Goal: Transaction & Acquisition: Purchase product/service

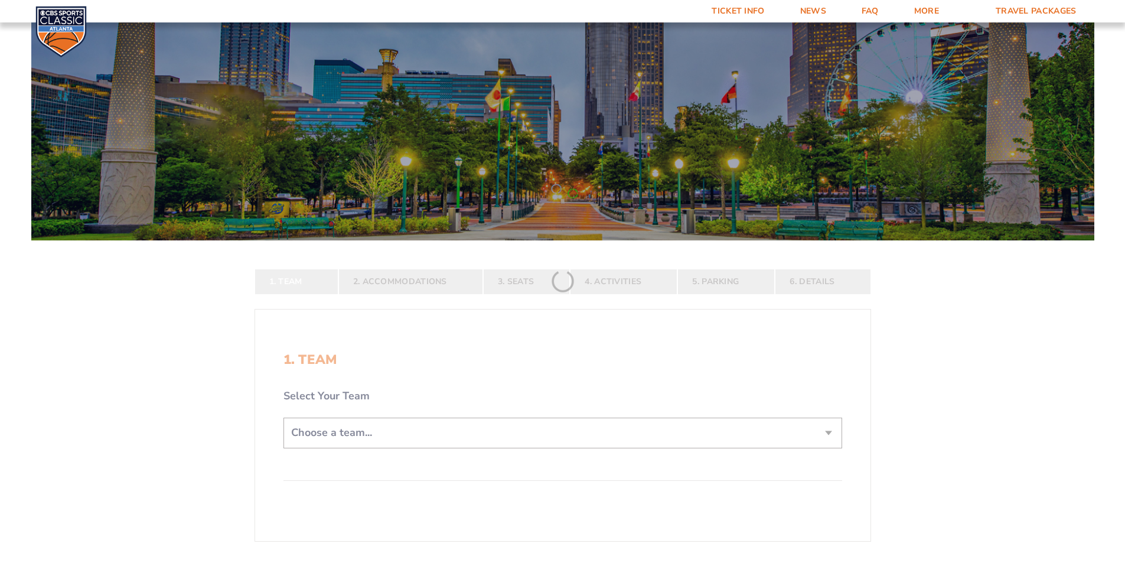
scroll to position [118, 0]
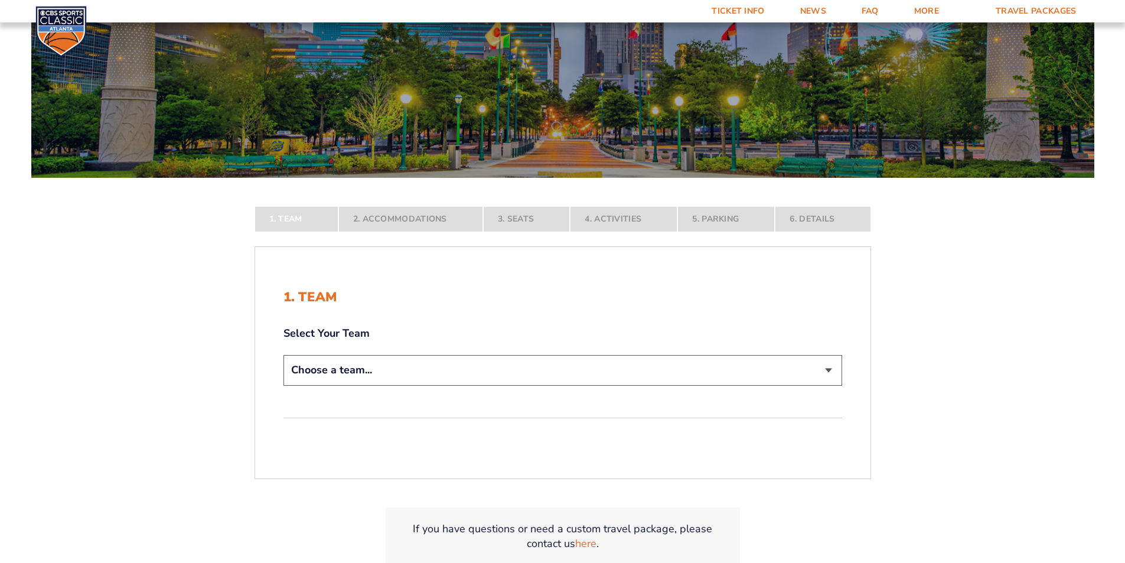
click at [835, 370] on select "Choose a team... Kentucky Wildcats Ohio State Buckeyes North Carolina Tar Heels…" at bounding box center [563, 370] width 559 height 30
select select "12956"
click at [284, 385] on select "Choose a team... Kentucky Wildcats Ohio State Buckeyes North Carolina Tar Heels…" at bounding box center [563, 370] width 559 height 30
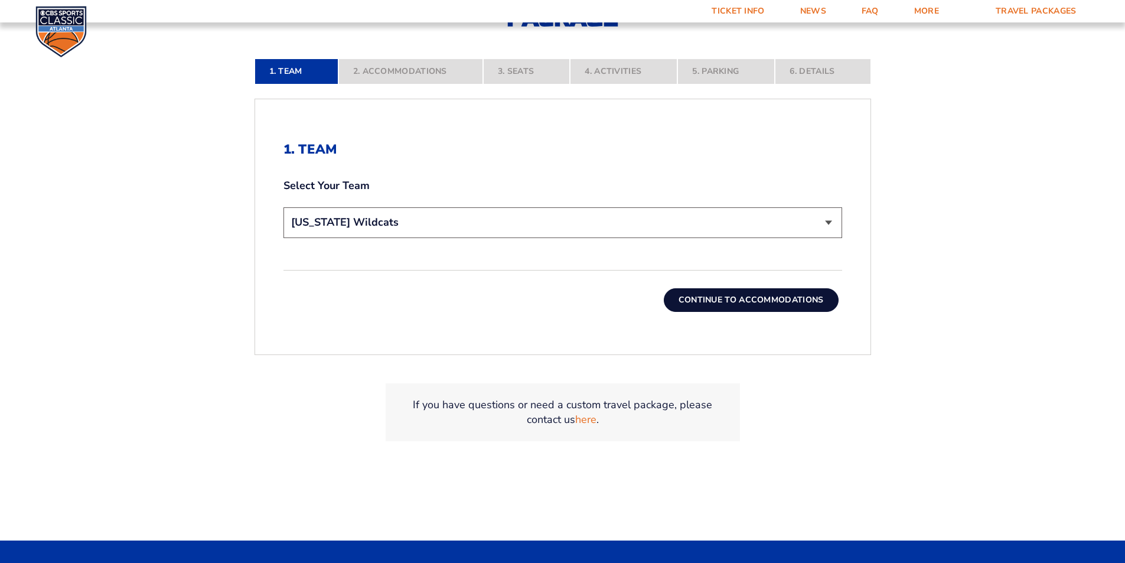
scroll to position [354, 0]
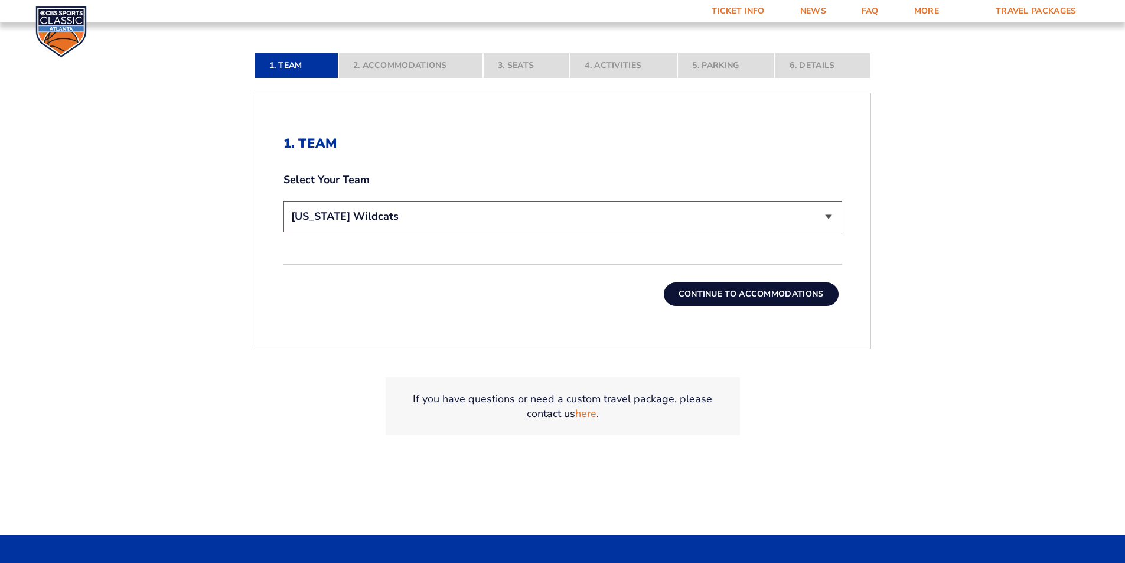
click at [720, 292] on button "Continue To Accommodations" at bounding box center [751, 294] width 175 height 24
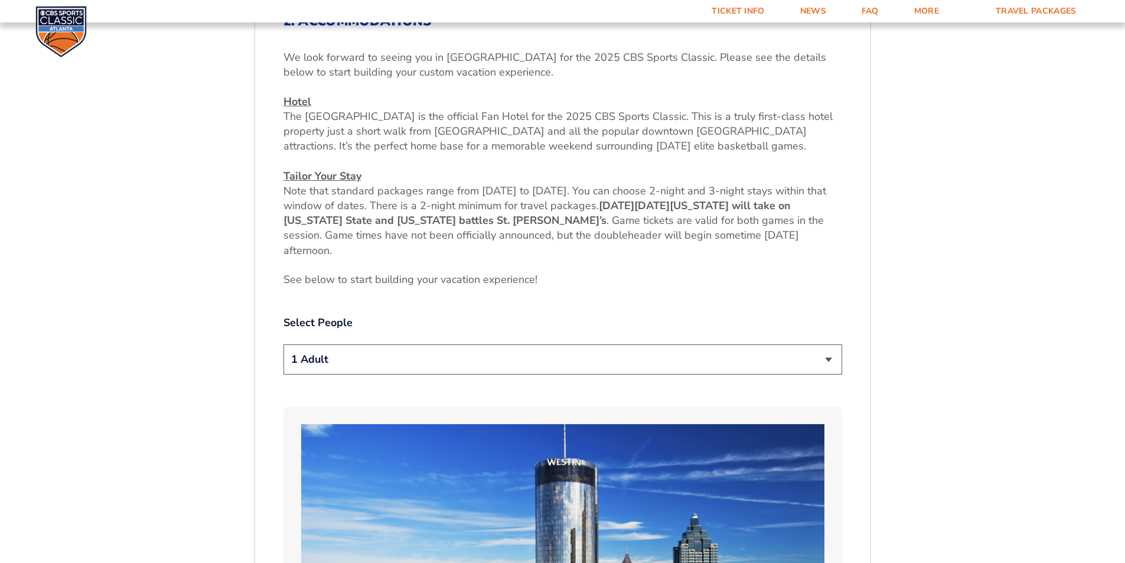
scroll to position [503, 0]
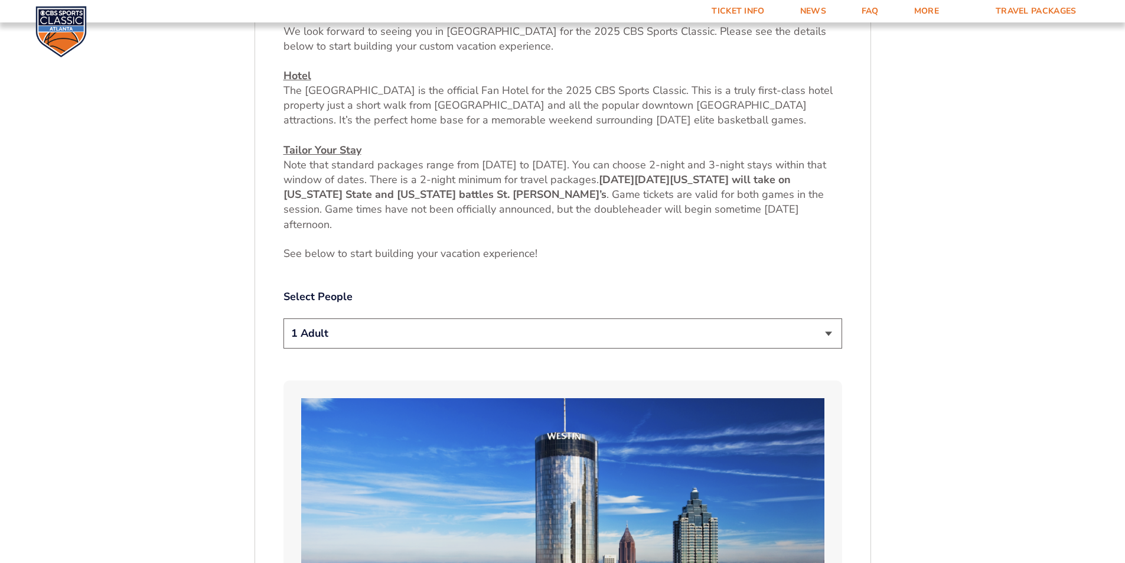
click at [499, 328] on select "1 Adult 2 Adults 3 Adults 4 Adults 2 Adults + 1 Child 2 Adults + 2 Children 2 A…" at bounding box center [563, 333] width 559 height 30
select select "2 Adults"
click at [284, 318] on select "1 Adult 2 Adults 3 Adults 4 Adults 2 Adults + 1 Child 2 Adults + 2 Children 2 A…" at bounding box center [563, 333] width 559 height 30
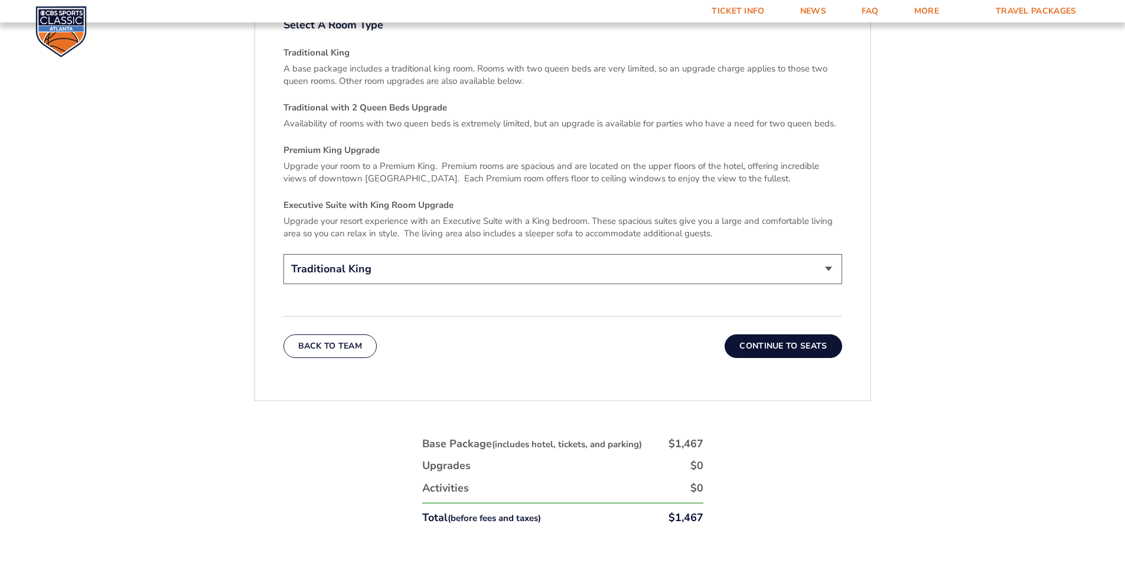
scroll to position [1802, 0]
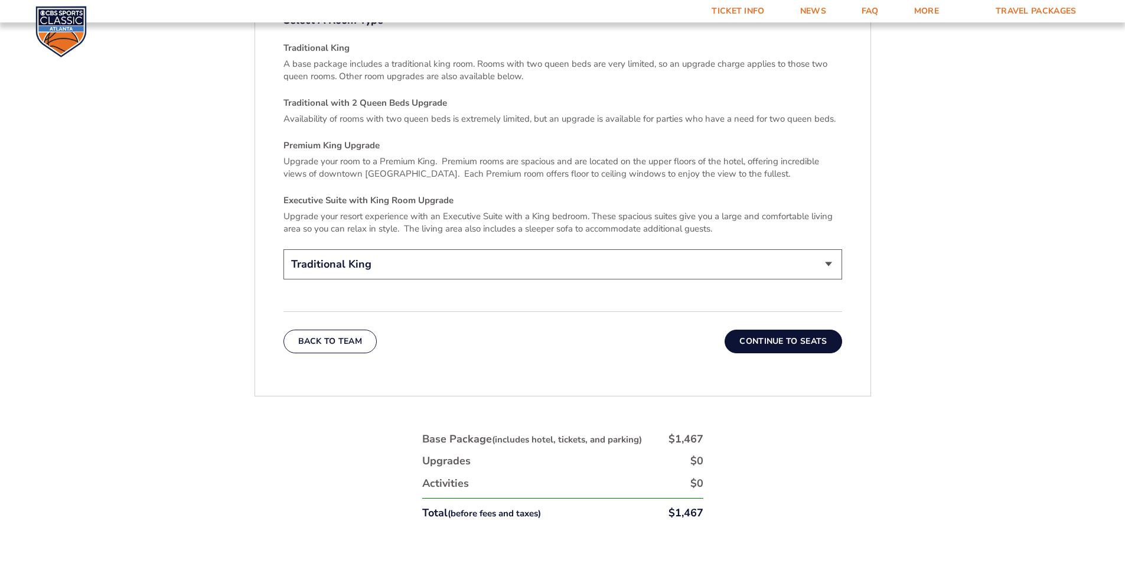
click at [782, 330] on button "Continue To Seats" at bounding box center [783, 342] width 117 height 24
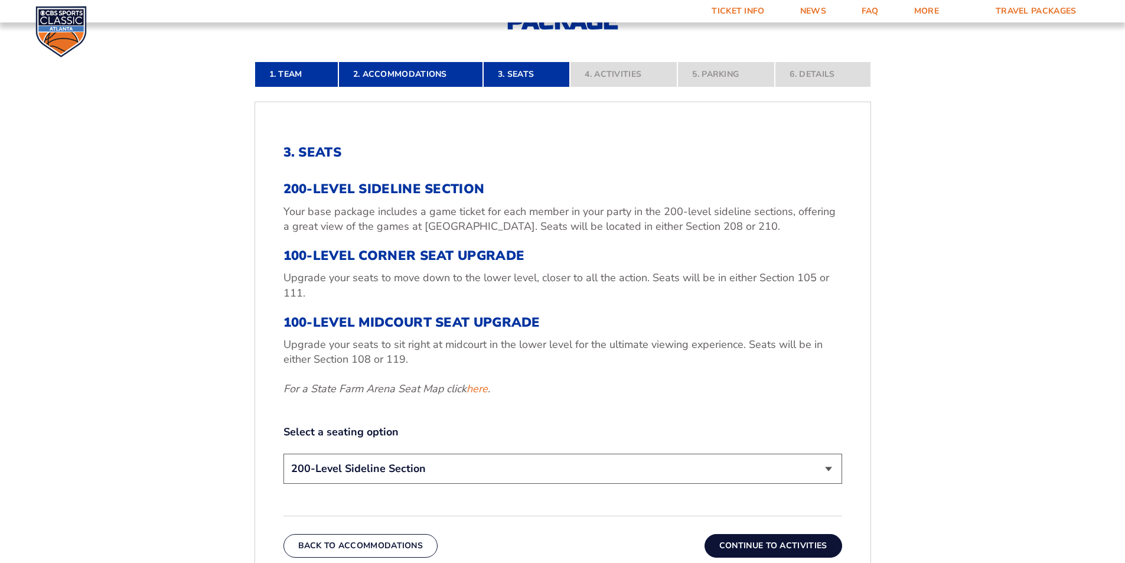
scroll to position [385, 0]
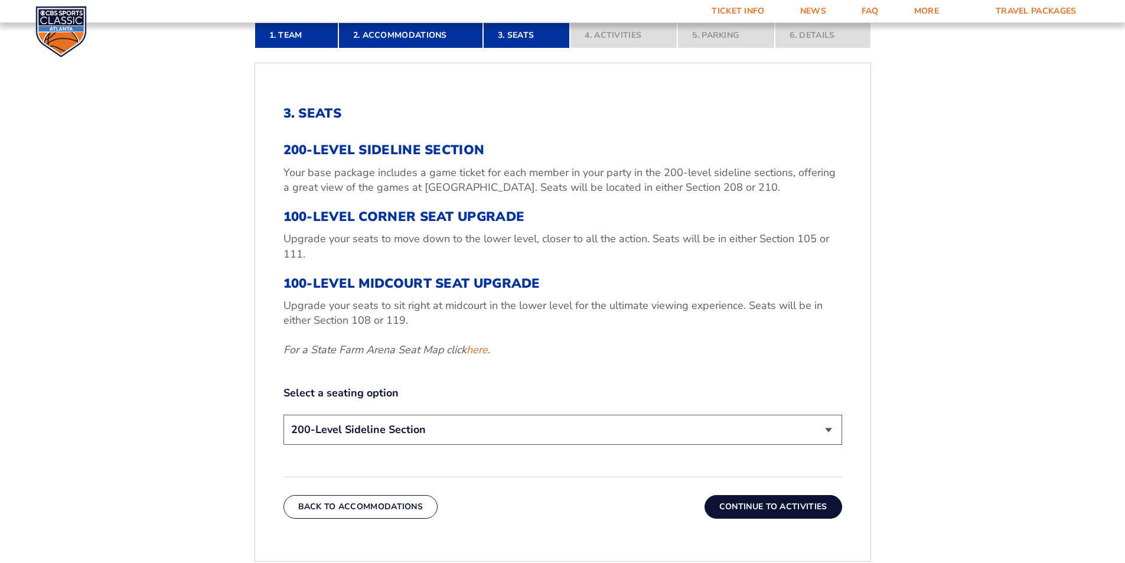
click at [544, 425] on select "200-Level Sideline Section 100-Level Corner Seat Upgrade (+$120 per person) 100…" at bounding box center [563, 430] width 559 height 30
click at [379, 429] on select "200-Level Sideline Section 100-Level Corner Seat Upgrade (+$120 per person) 100…" at bounding box center [563, 430] width 559 height 30
select select "100-Level Corner Seat Upgrade"
click at [284, 415] on select "200-Level Sideline Section 100-Level Corner Seat Upgrade (+$120 per person) 100…" at bounding box center [563, 430] width 559 height 30
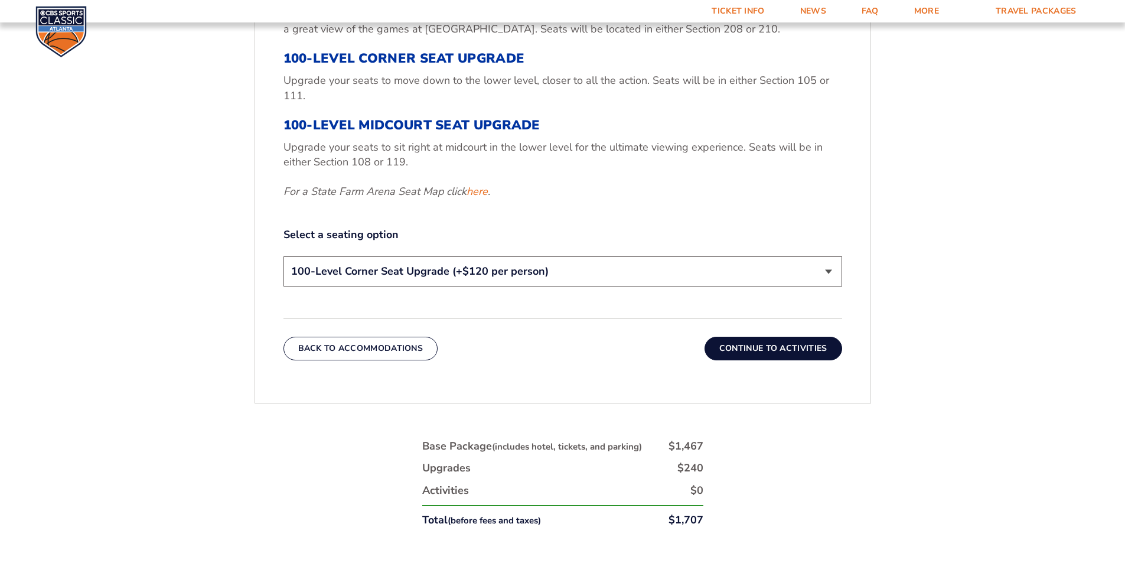
scroll to position [562, 0]
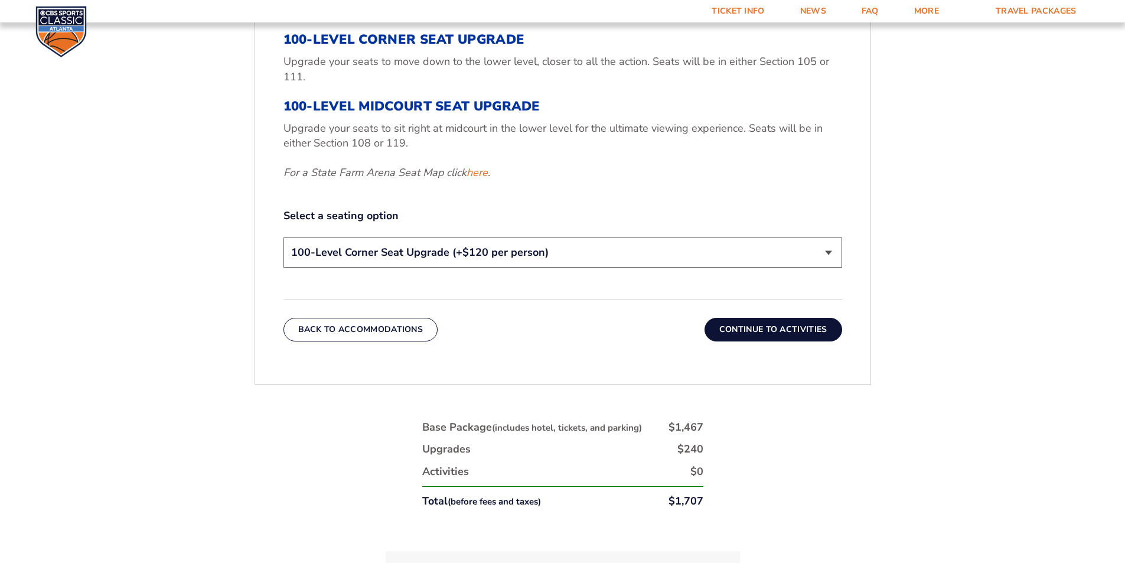
click at [779, 328] on button "Continue To Activities" at bounding box center [774, 330] width 138 height 24
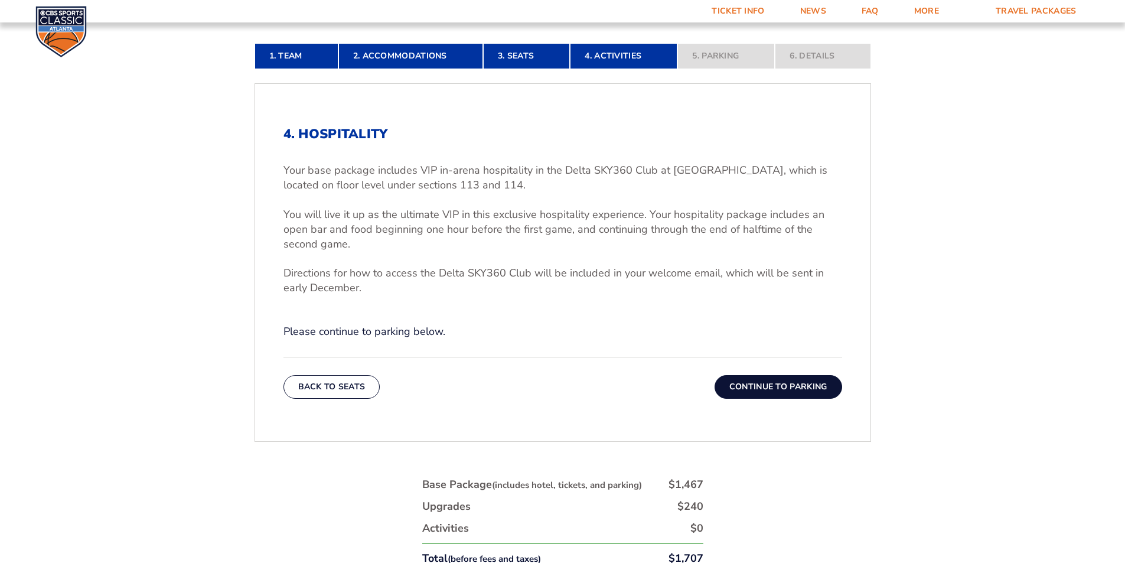
scroll to position [385, 0]
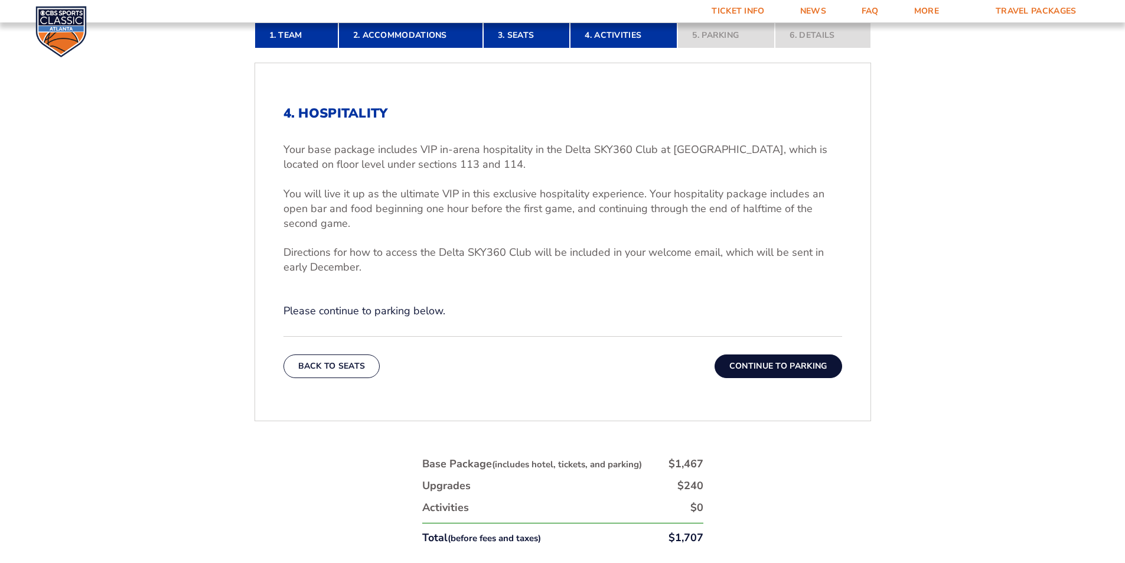
click at [774, 365] on button "Continue To Parking" at bounding box center [779, 366] width 128 height 24
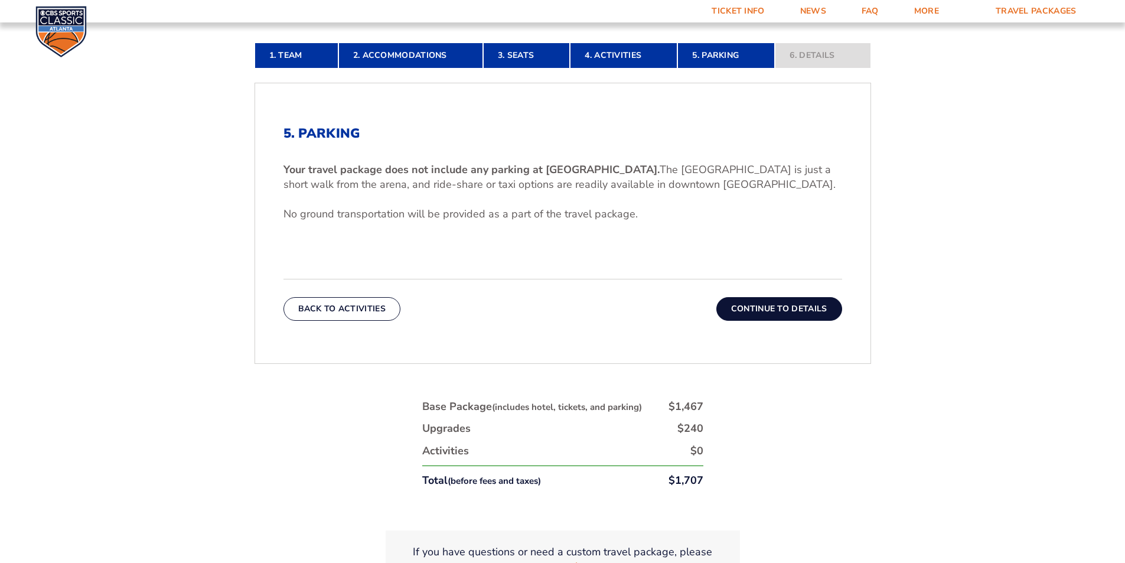
scroll to position [444, 0]
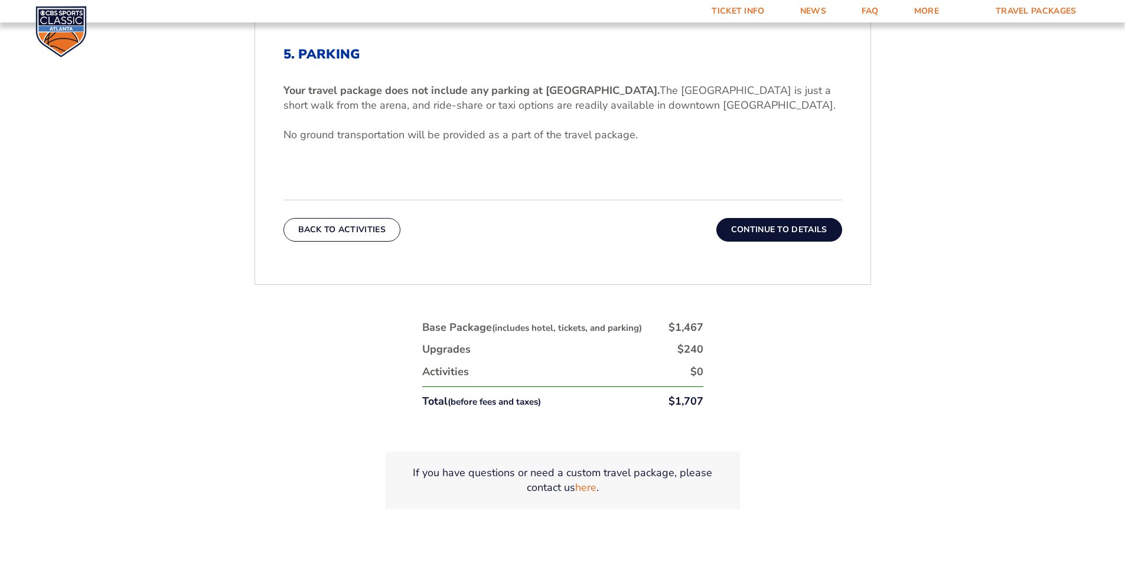
click at [812, 225] on button "Continue To Details" at bounding box center [780, 230] width 126 height 24
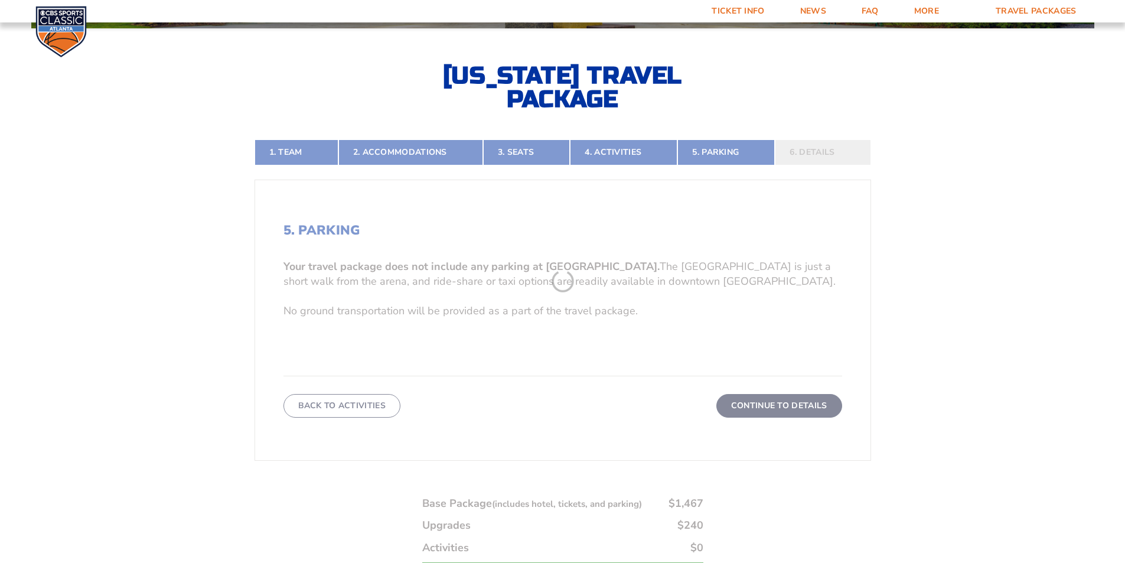
scroll to position [266, 0]
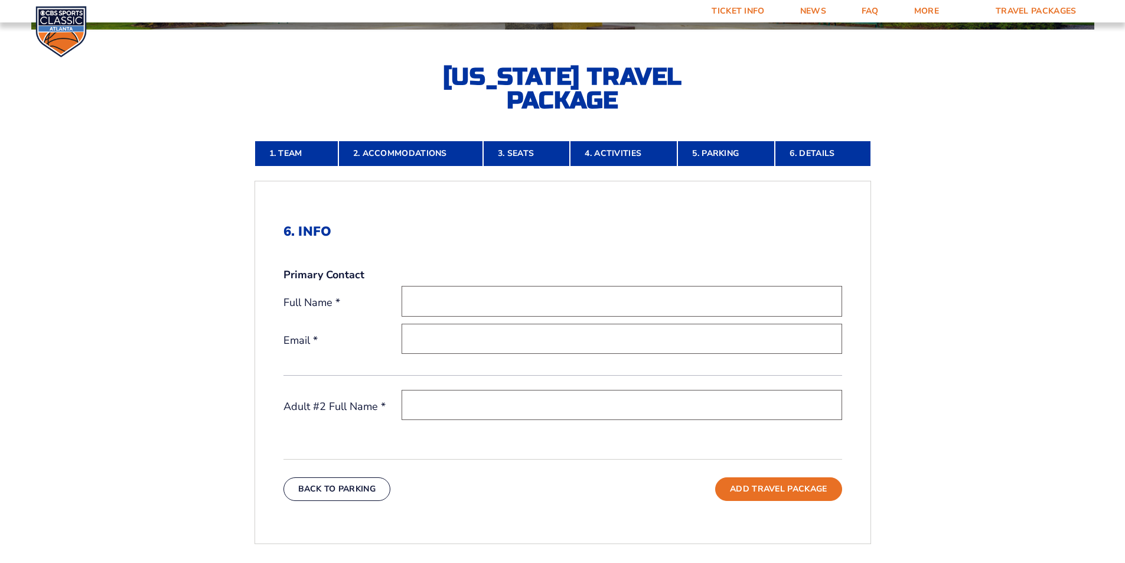
click at [474, 300] on input "text" at bounding box center [622, 301] width 441 height 30
type input "Chad Rush"
type input "[EMAIL_ADDRESS][DOMAIN_NAME]"
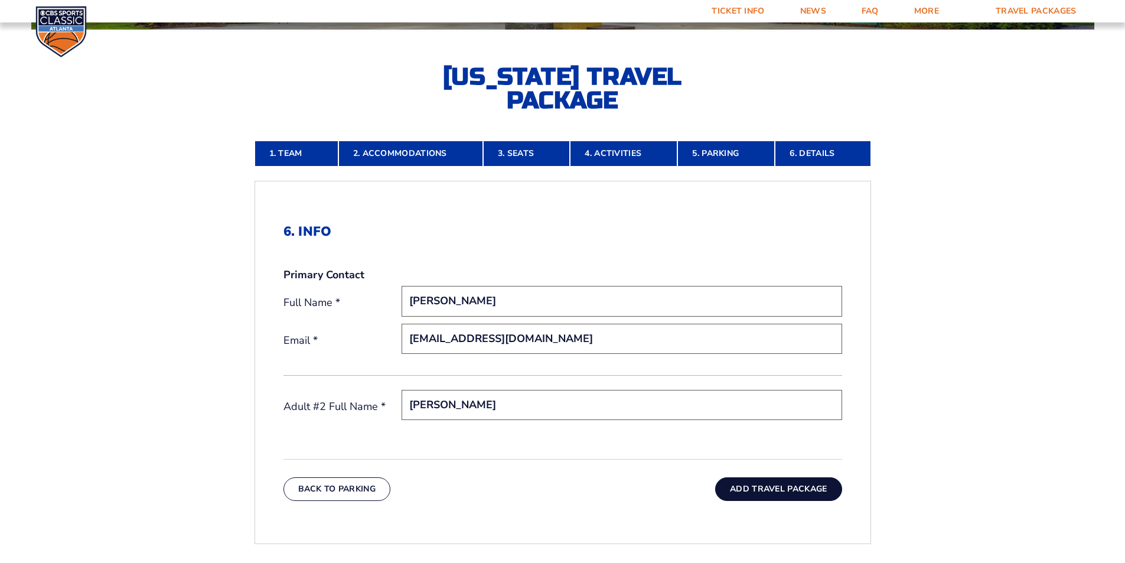
type input "Kendall Rush"
click at [775, 489] on button "Add Travel Package" at bounding box center [778, 489] width 126 height 24
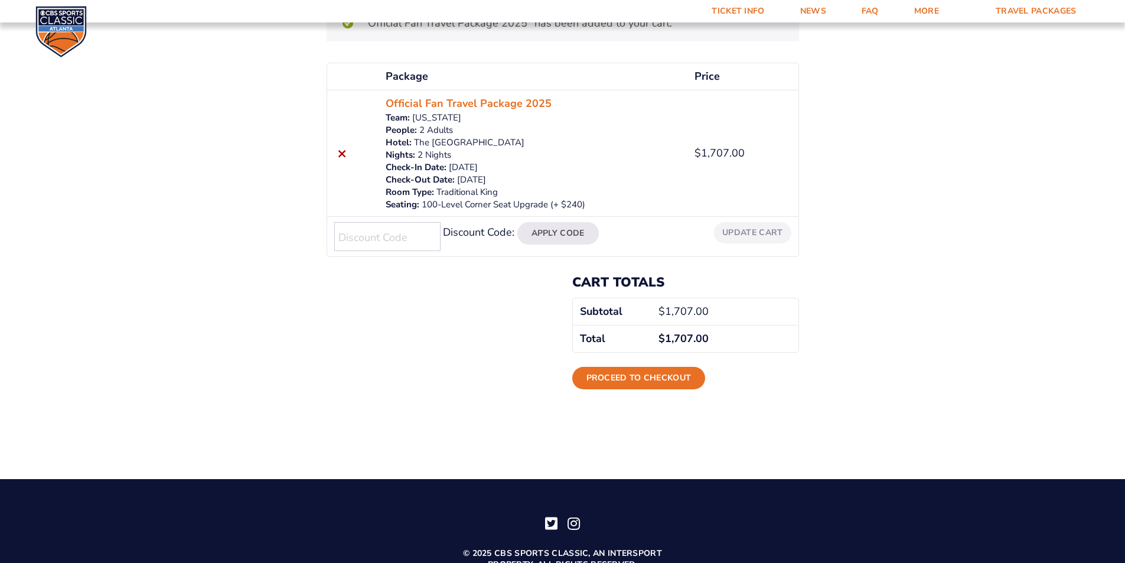
scroll to position [177, 0]
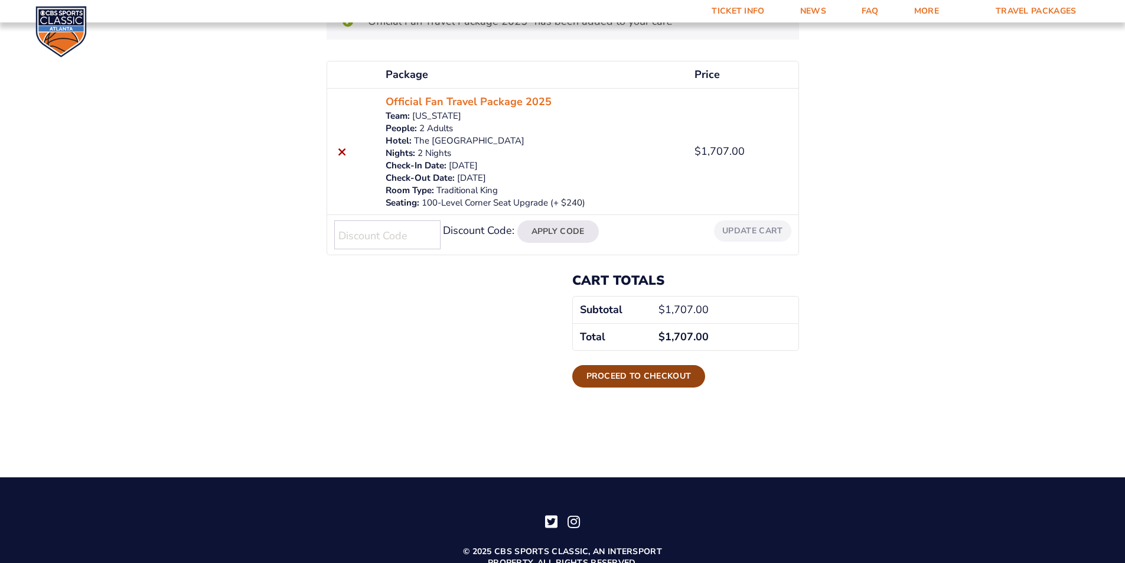
click at [668, 381] on link "Proceed to checkout" at bounding box center [639, 376] width 134 height 22
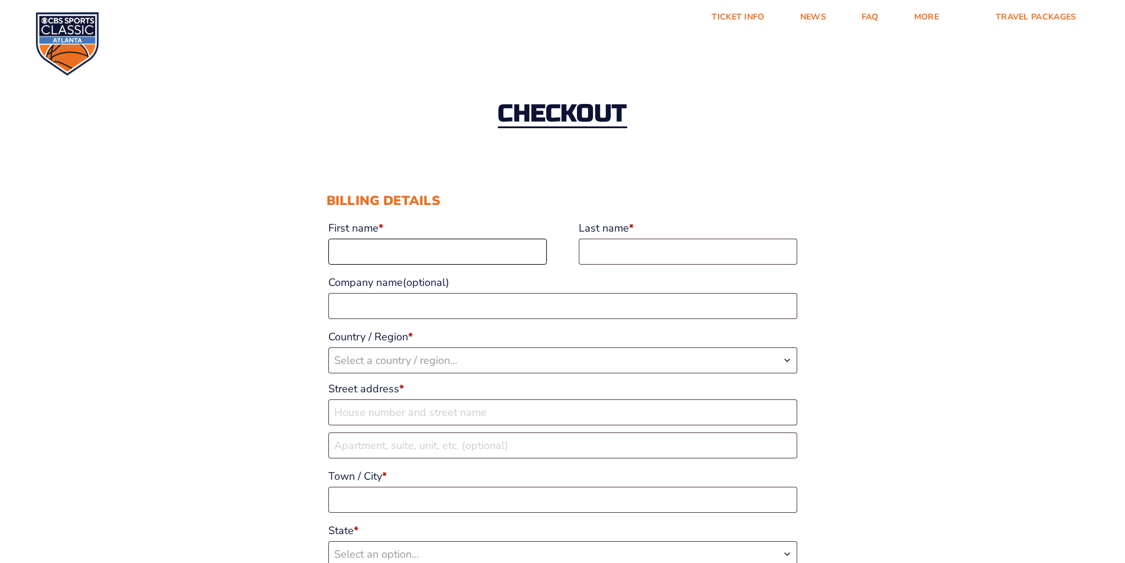
click at [453, 258] on input "First name *" at bounding box center [437, 252] width 219 height 26
type input "[PERSON_NAME]"
type input "Rush"
drag, startPoint x: 384, startPoint y: 259, endPoint x: 327, endPoint y: 264, distance: 56.9
click at [328, 268] on div "First name * [PERSON_NAME] Last name * Rush Company name (optional) Country / R…" at bounding box center [563, 473] width 473 height 514
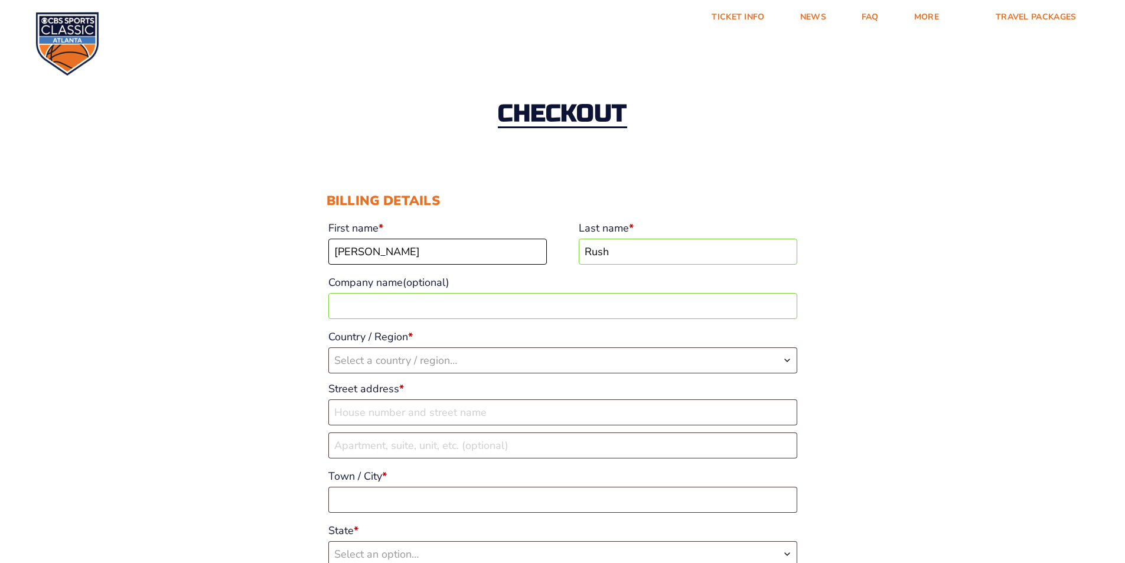
type input "[PERSON_NAME]"
click at [370, 360] on span "Select a country / region…" at bounding box center [395, 360] width 123 height 14
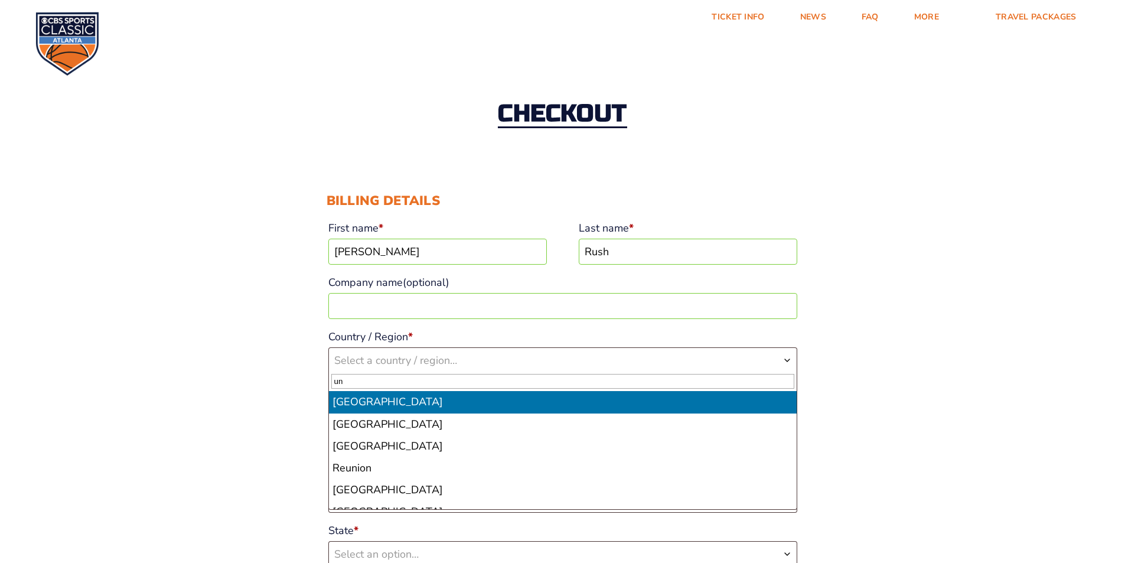
type input "u"
type input "a"
type input "uni"
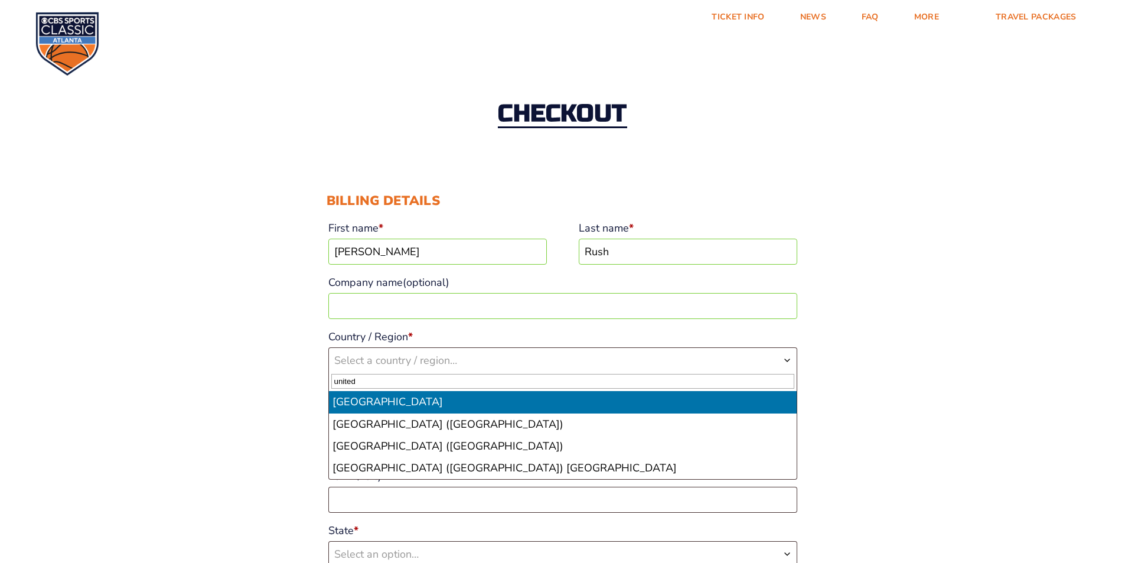
type input "united"
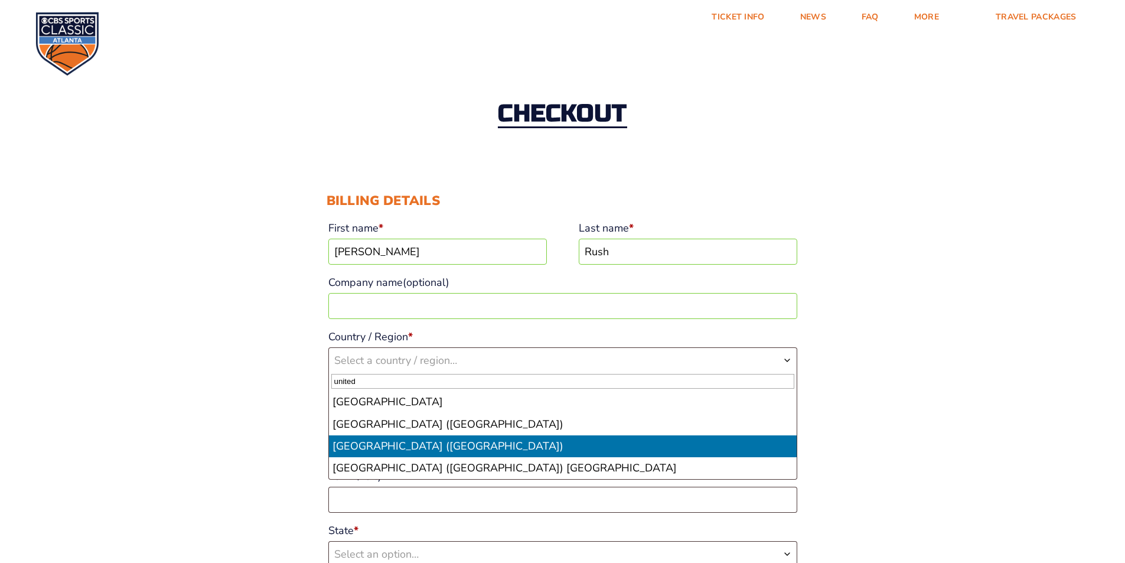
select select "US"
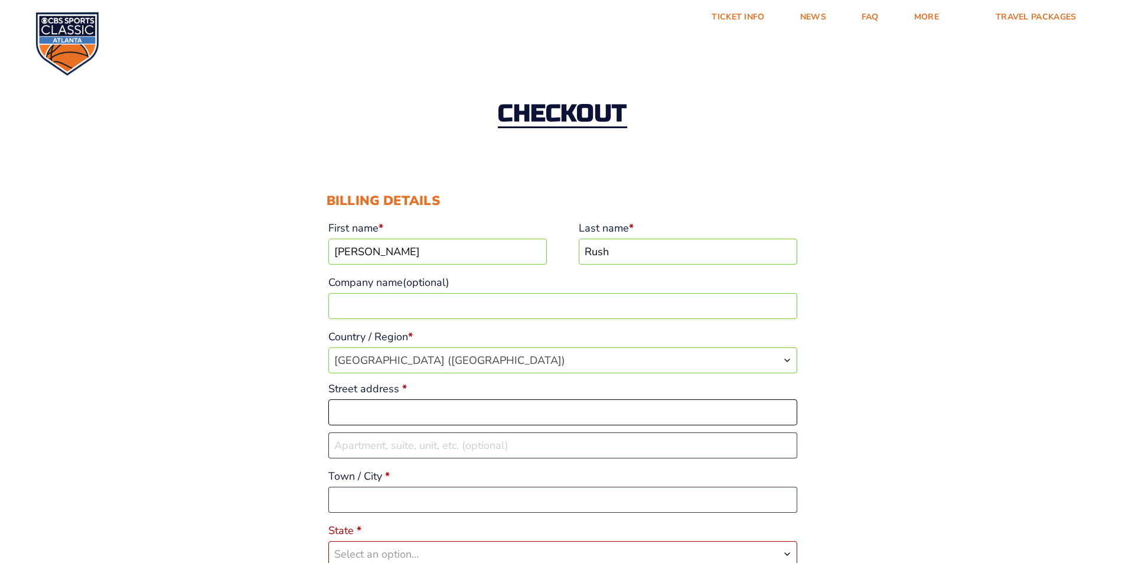
click at [445, 413] on input "Street address *" at bounding box center [562, 412] width 469 height 26
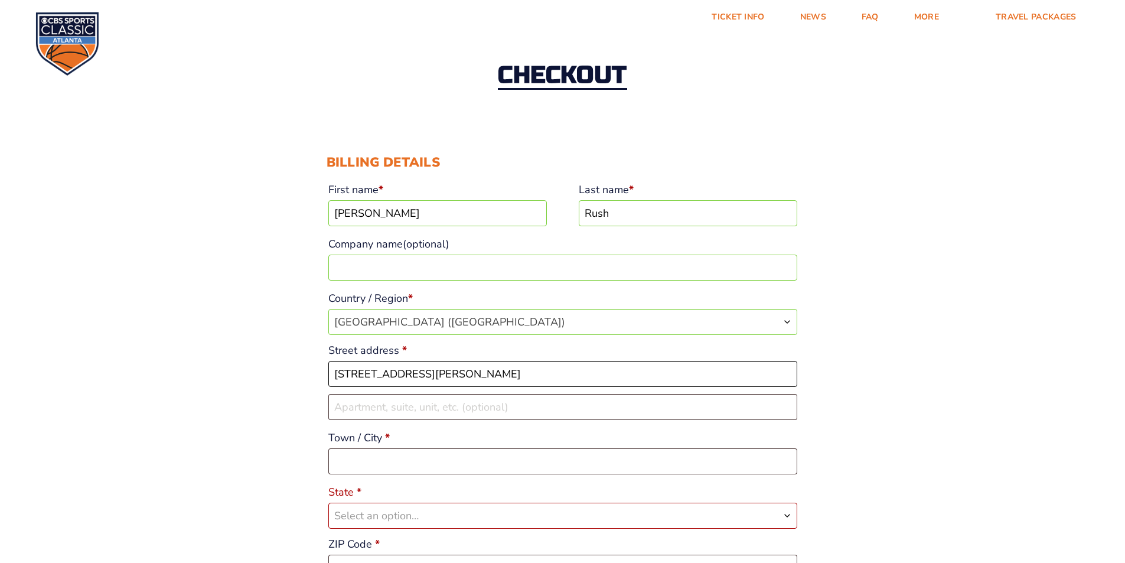
scroll to position [59, 0]
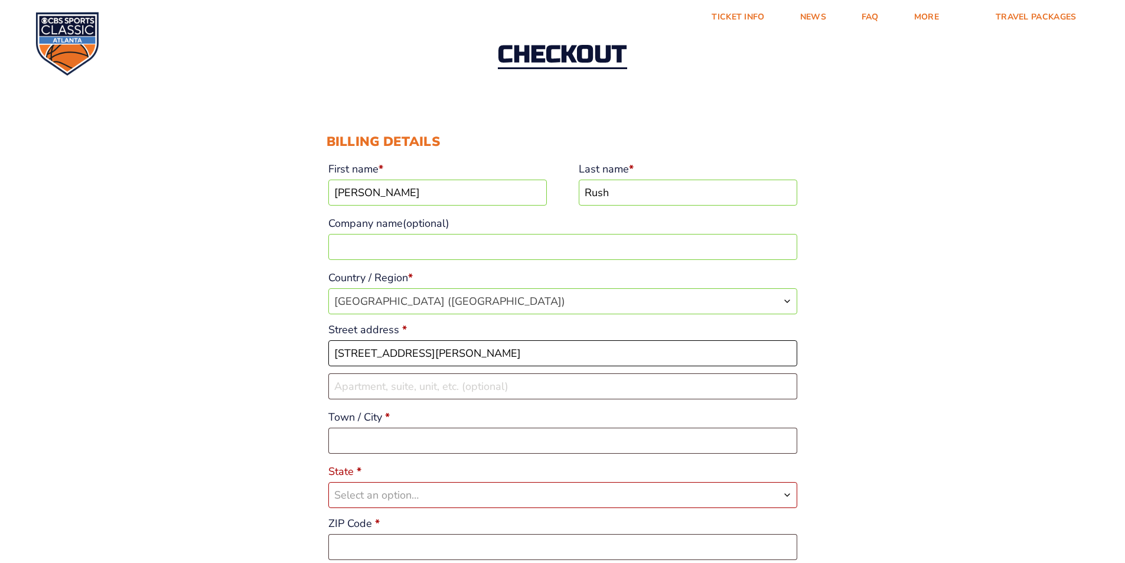
type input "[STREET_ADDRESS][PERSON_NAME]"
click at [395, 436] on input "Town / City *" at bounding box center [562, 441] width 469 height 26
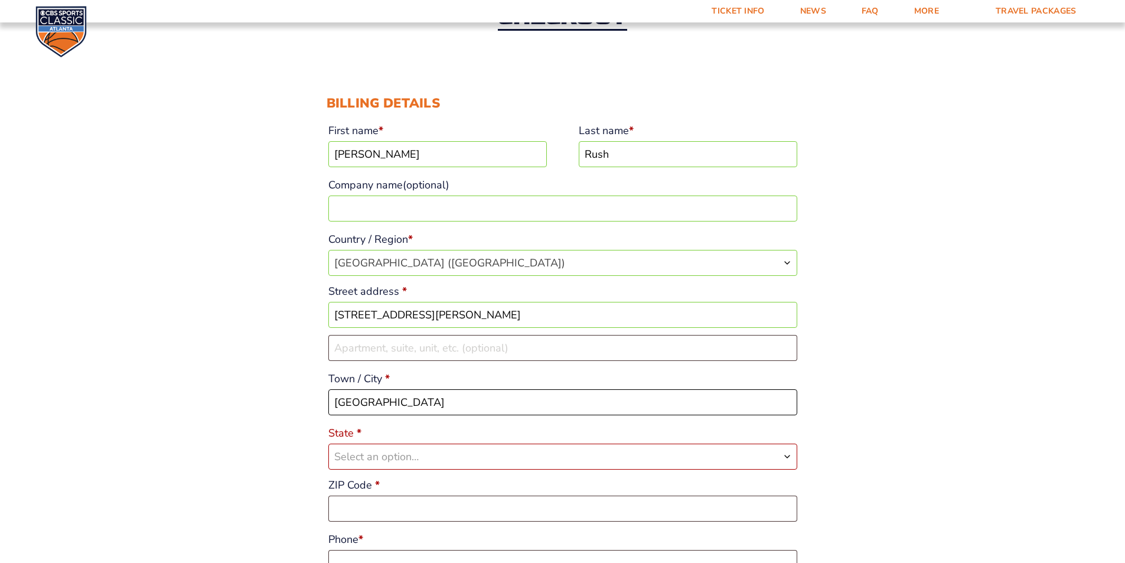
scroll to position [118, 0]
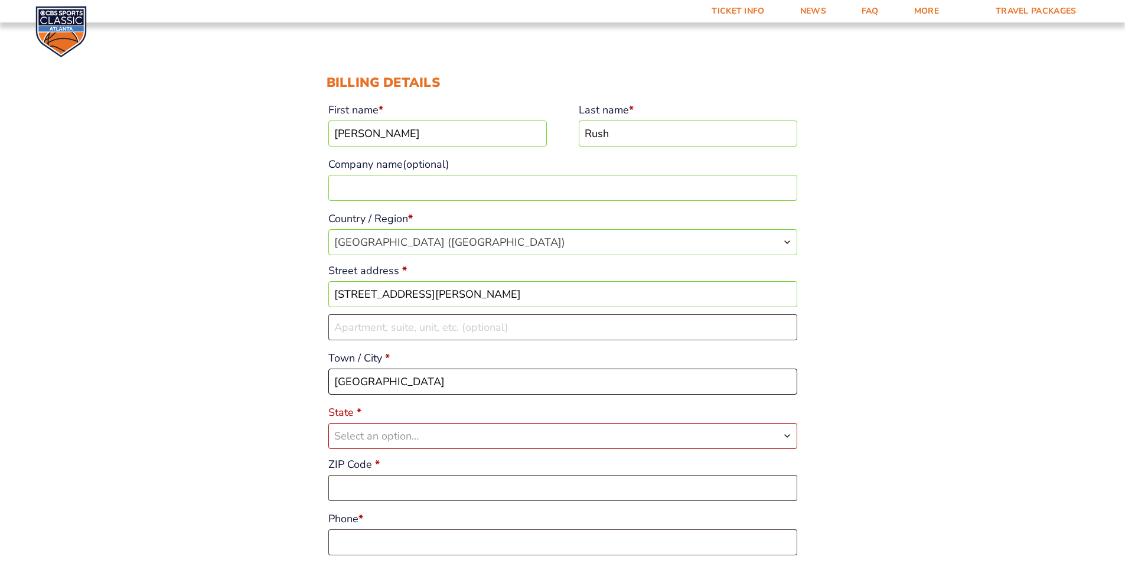
type input "[GEOGRAPHIC_DATA]"
click at [450, 432] on span "Select an option…" at bounding box center [563, 436] width 468 height 25
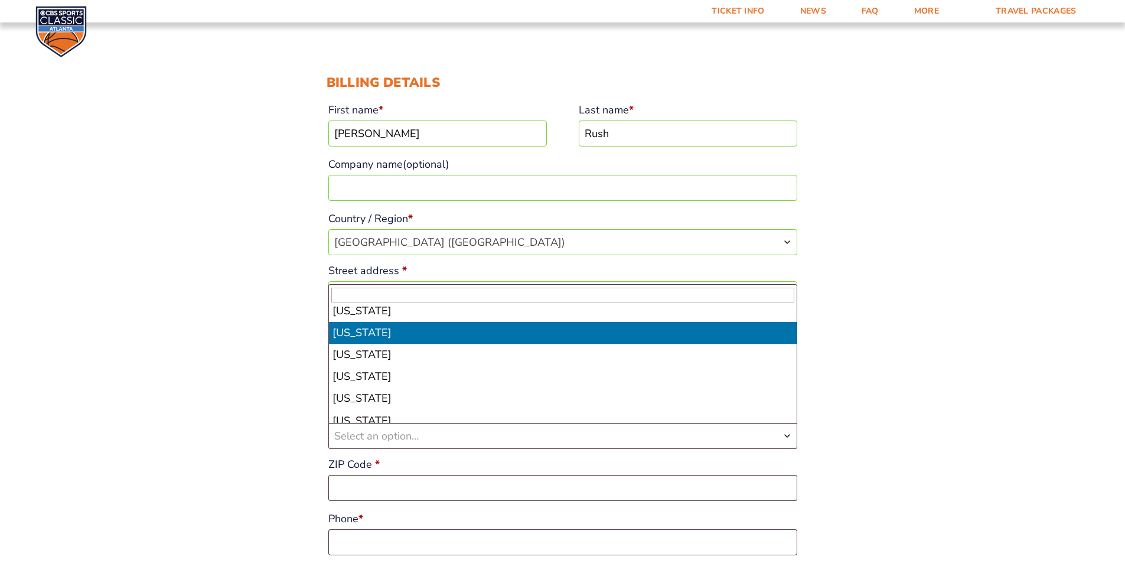
scroll to position [295, 0]
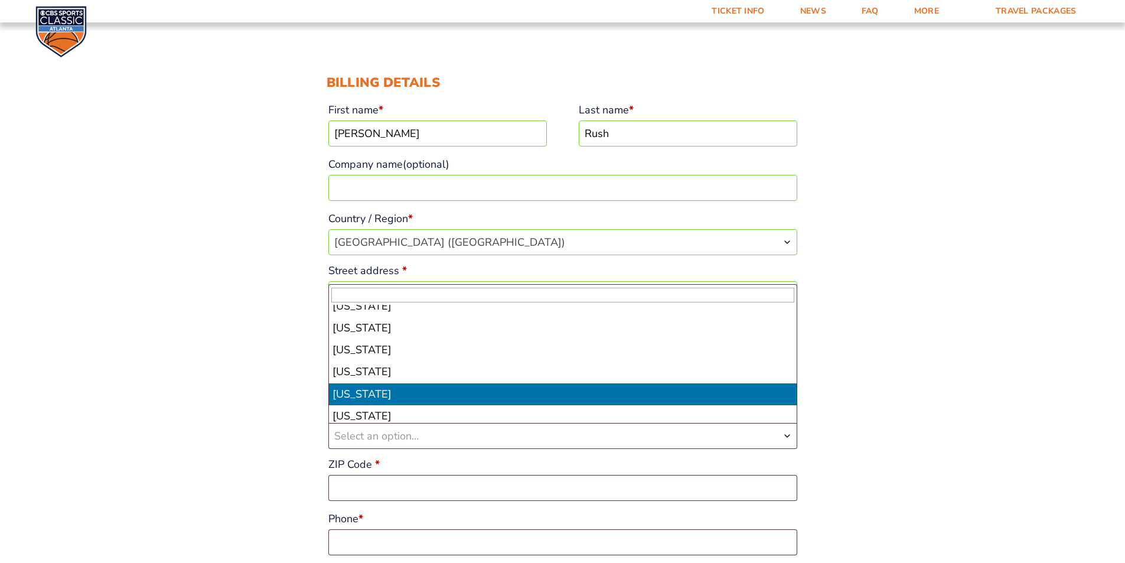
select select "KY"
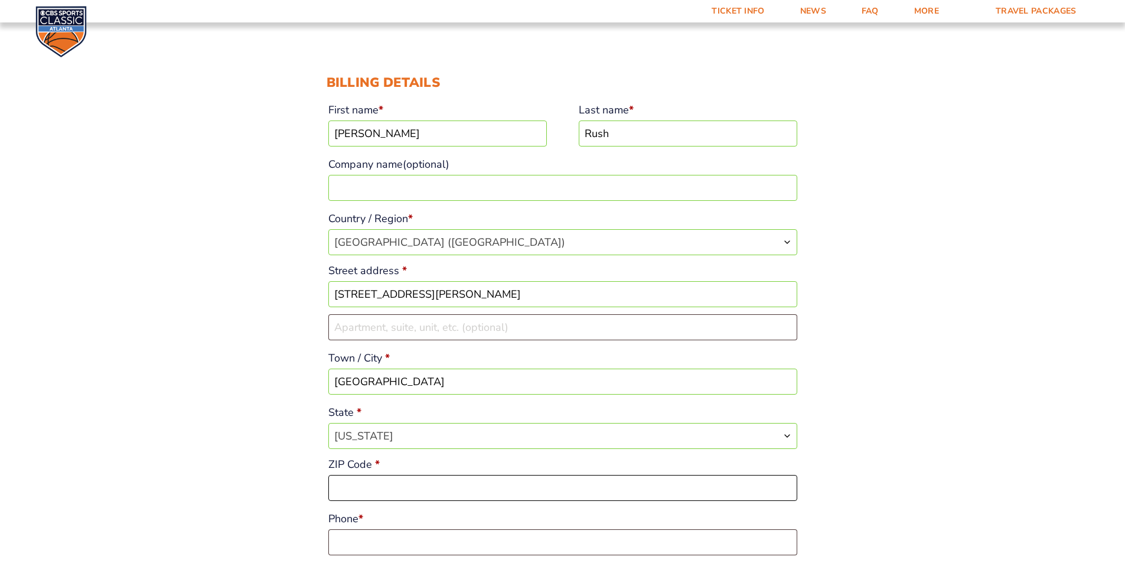
click at [427, 482] on input "ZIP Code *" at bounding box center [562, 488] width 469 height 26
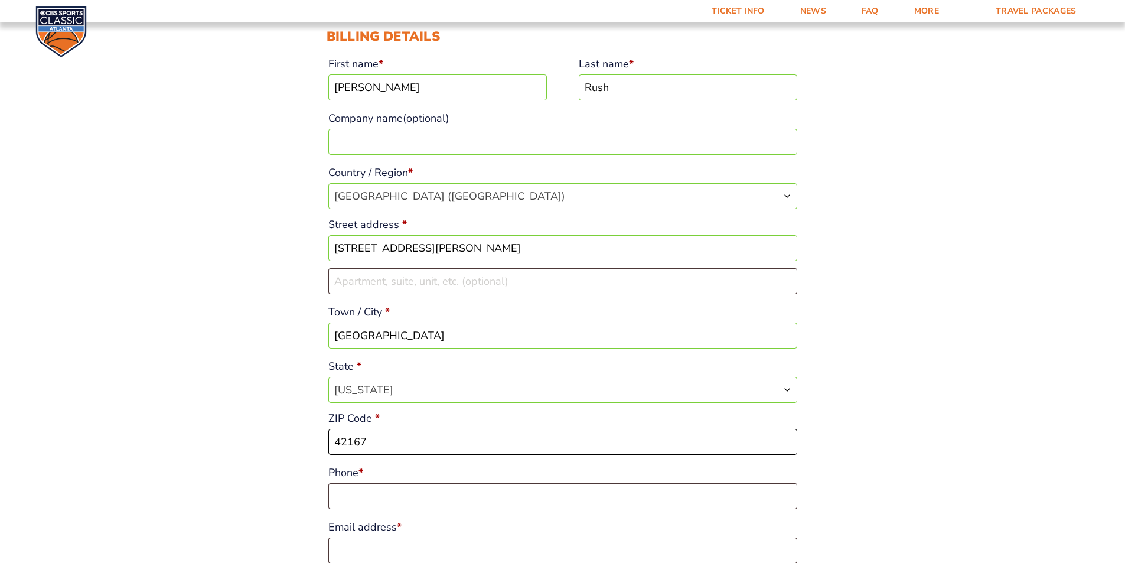
scroll to position [177, 0]
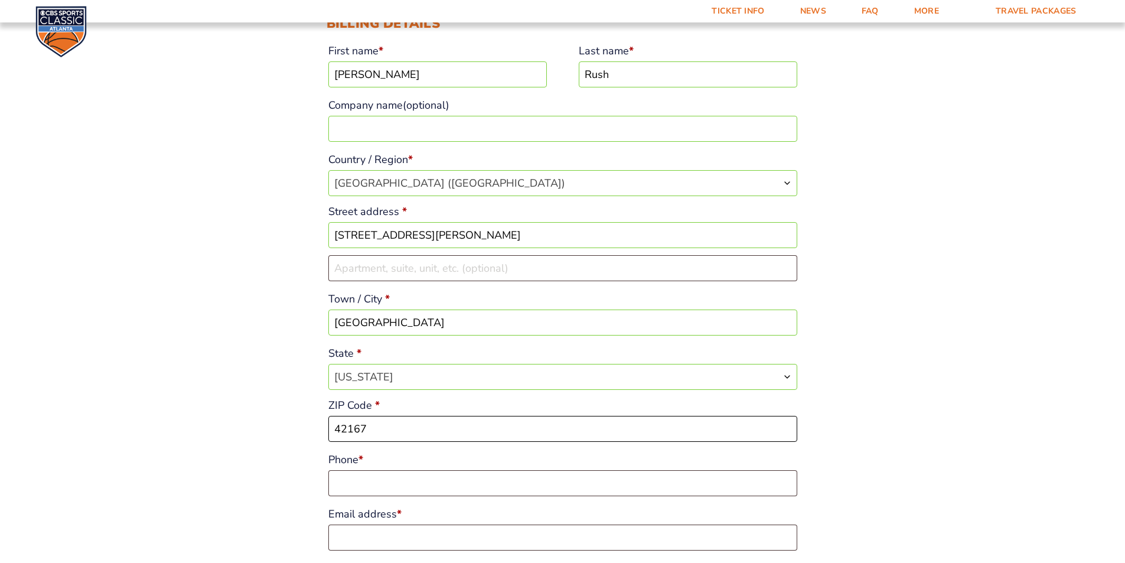
type input "42167"
click at [411, 483] on input "Phone *" at bounding box center [562, 483] width 469 height 26
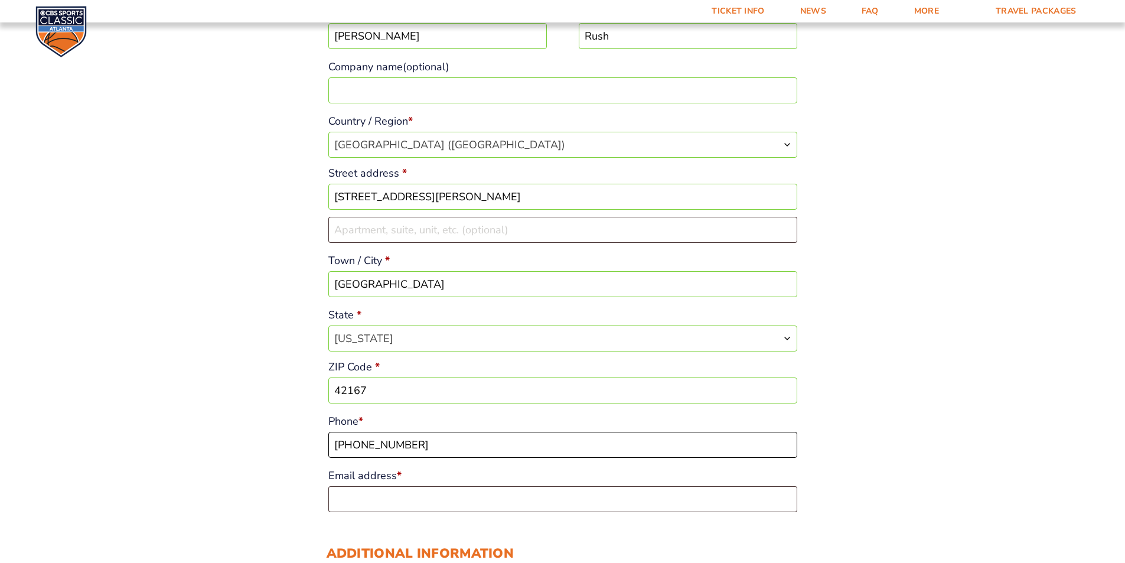
scroll to position [295, 0]
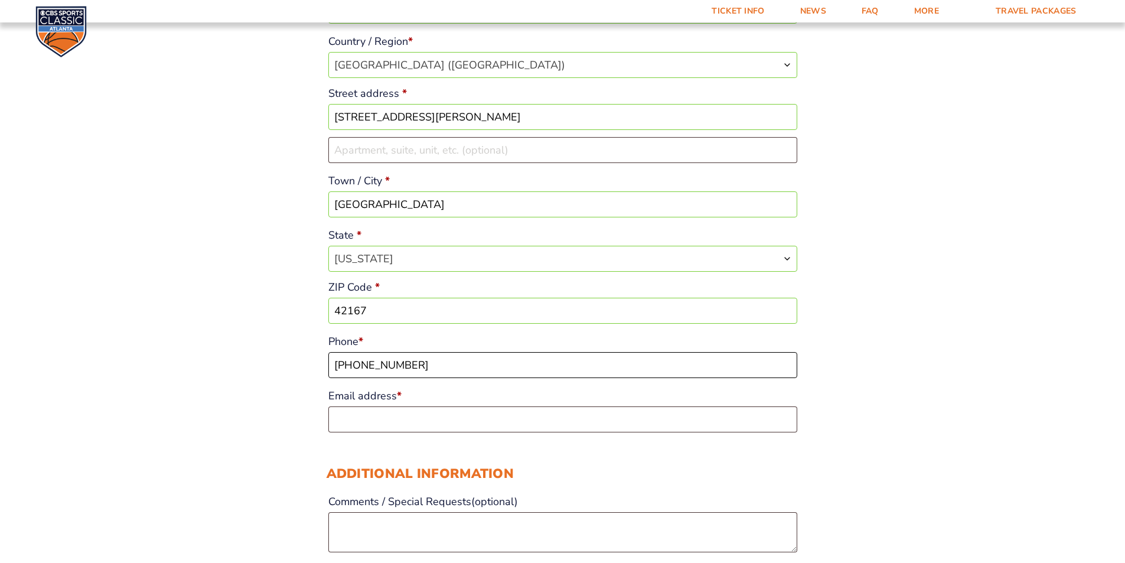
type input "[PHONE_NUMBER]"
click at [404, 424] on input "Email address *" at bounding box center [562, 419] width 469 height 26
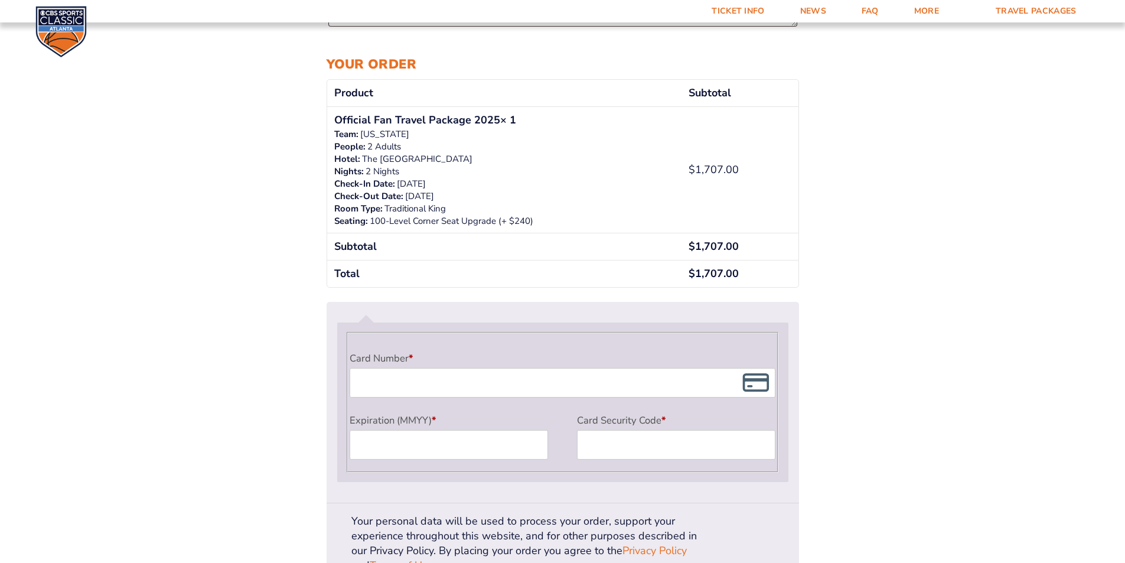
scroll to position [827, 0]
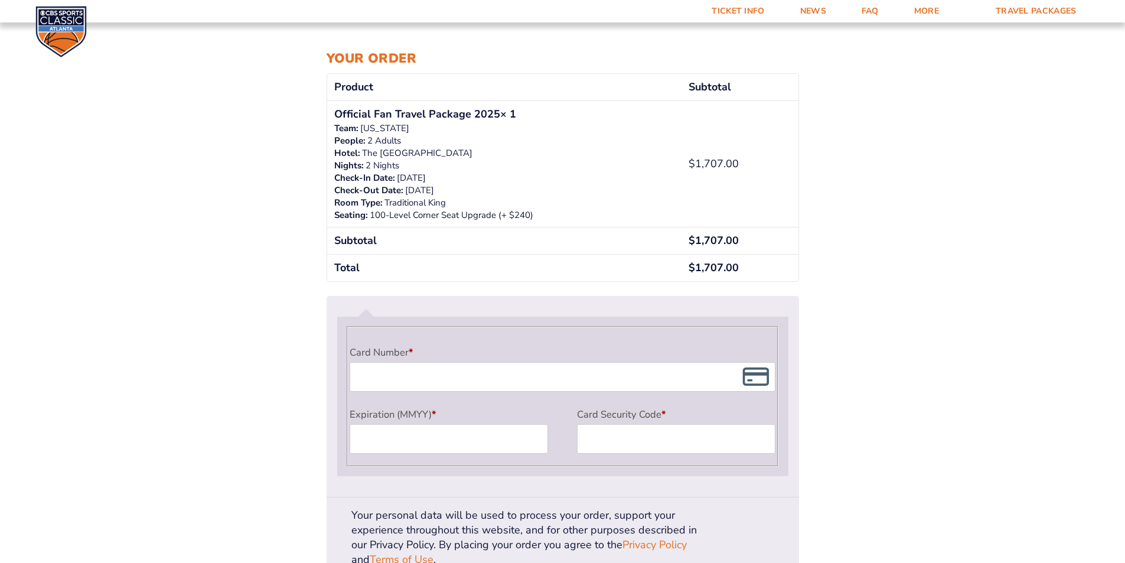
type input "[EMAIL_ADDRESS][DOMAIN_NAME]"
click at [354, 375] on div "Payment Info" at bounding box center [563, 377] width 426 height 30
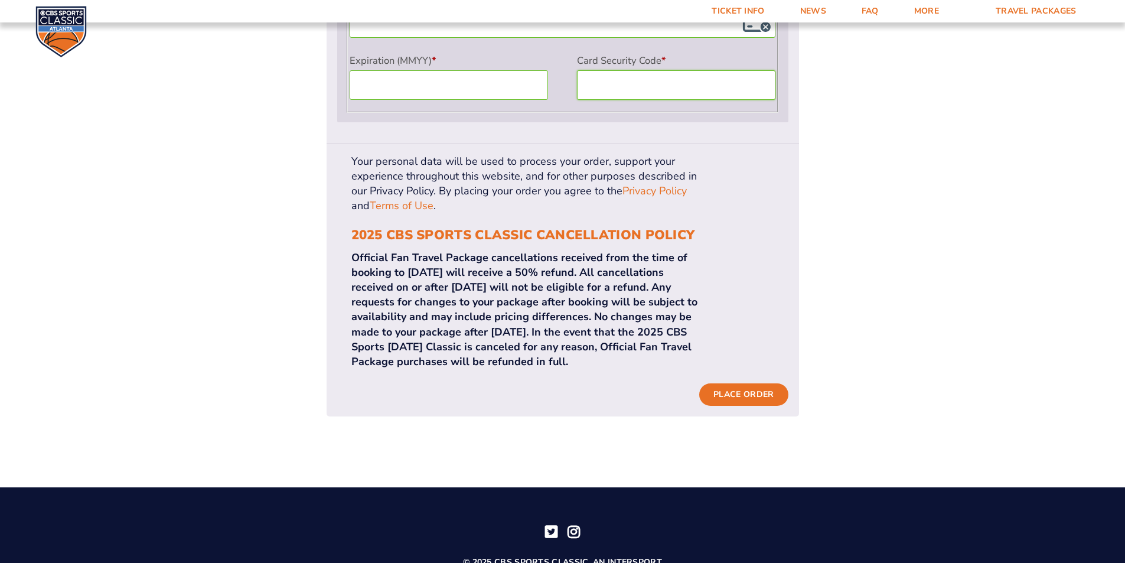
scroll to position [1079, 0]
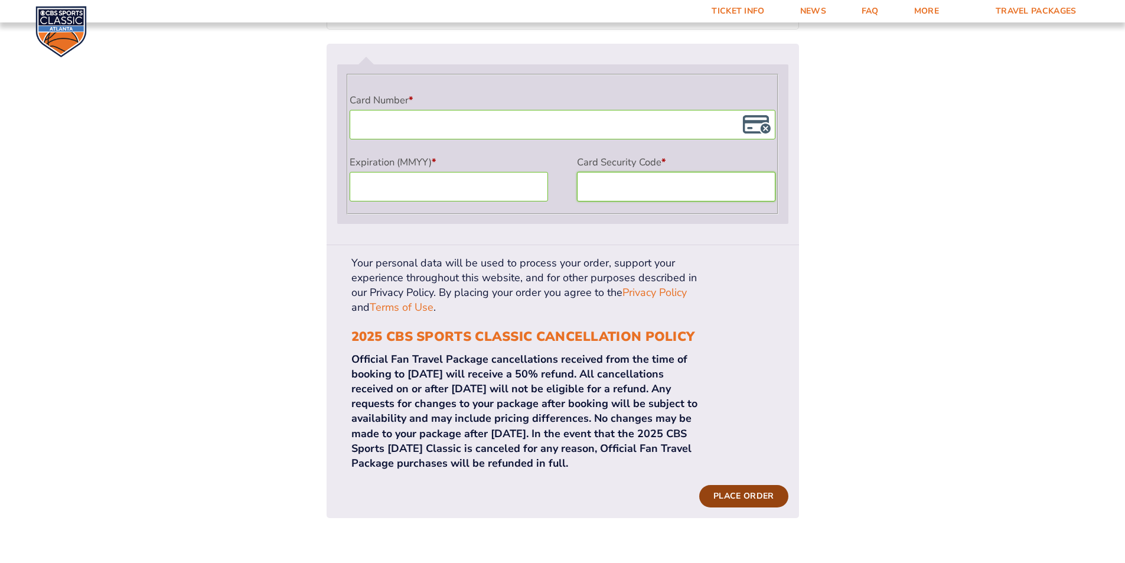
click at [760, 485] on button "Place order" at bounding box center [743, 496] width 89 height 22
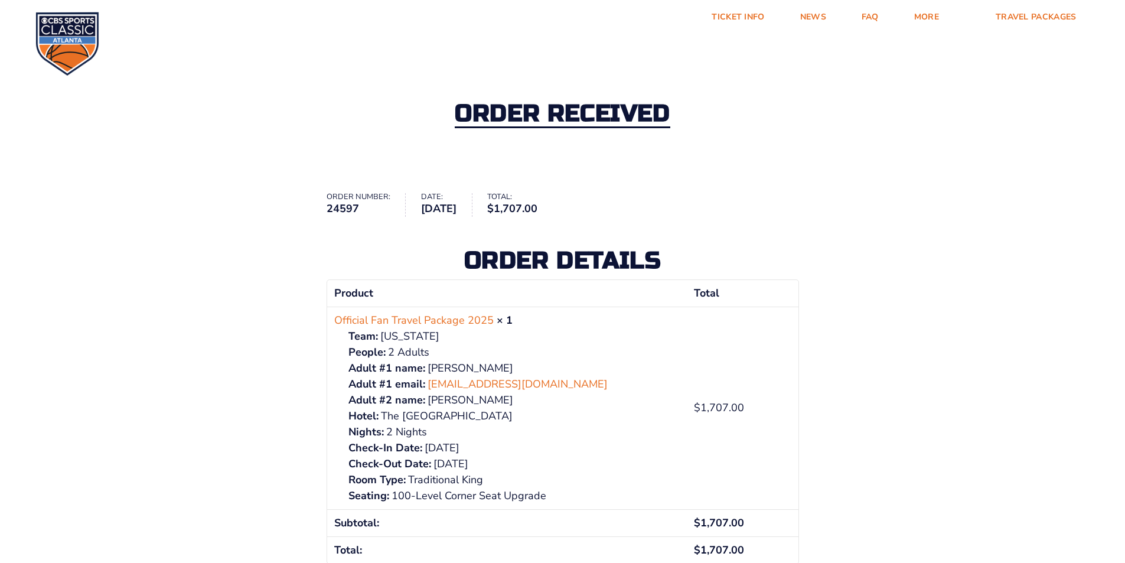
click at [710, 205] on ul "Order number: 24597 Date: August 12, 2025 Total: $ 1,707.00" at bounding box center [563, 205] width 473 height 24
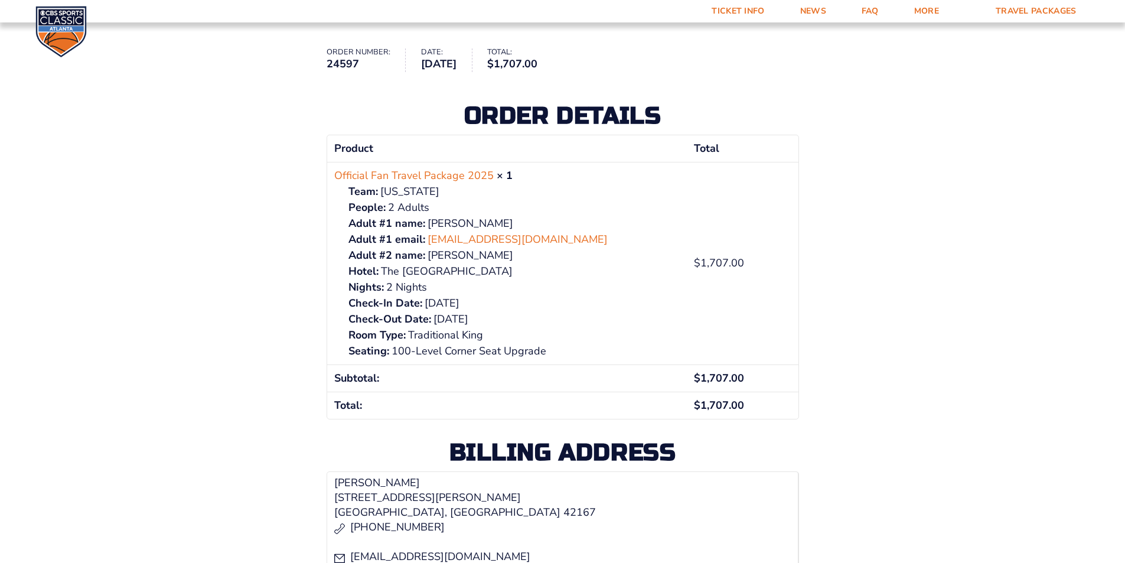
scroll to position [144, 0]
